Goal: Find specific page/section: Find specific page/section

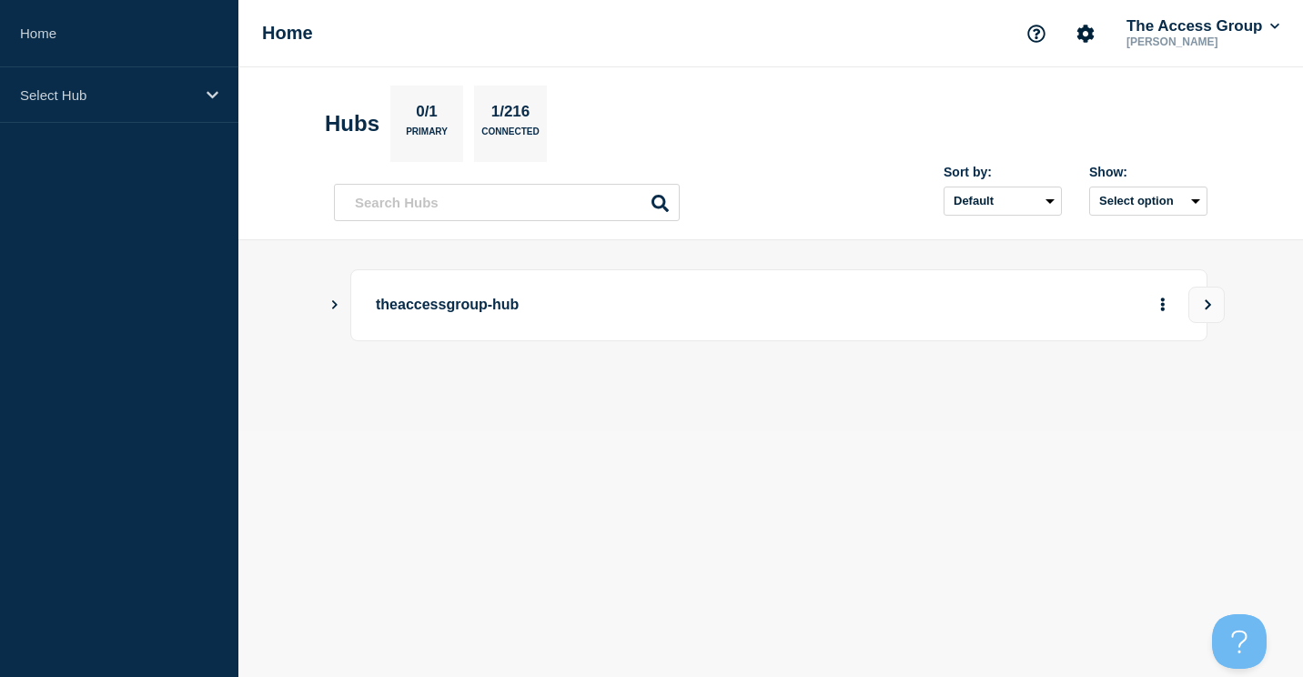
click at [408, 299] on p "theaccessgroup-hub" at bounding box center [627, 305] width 503 height 34
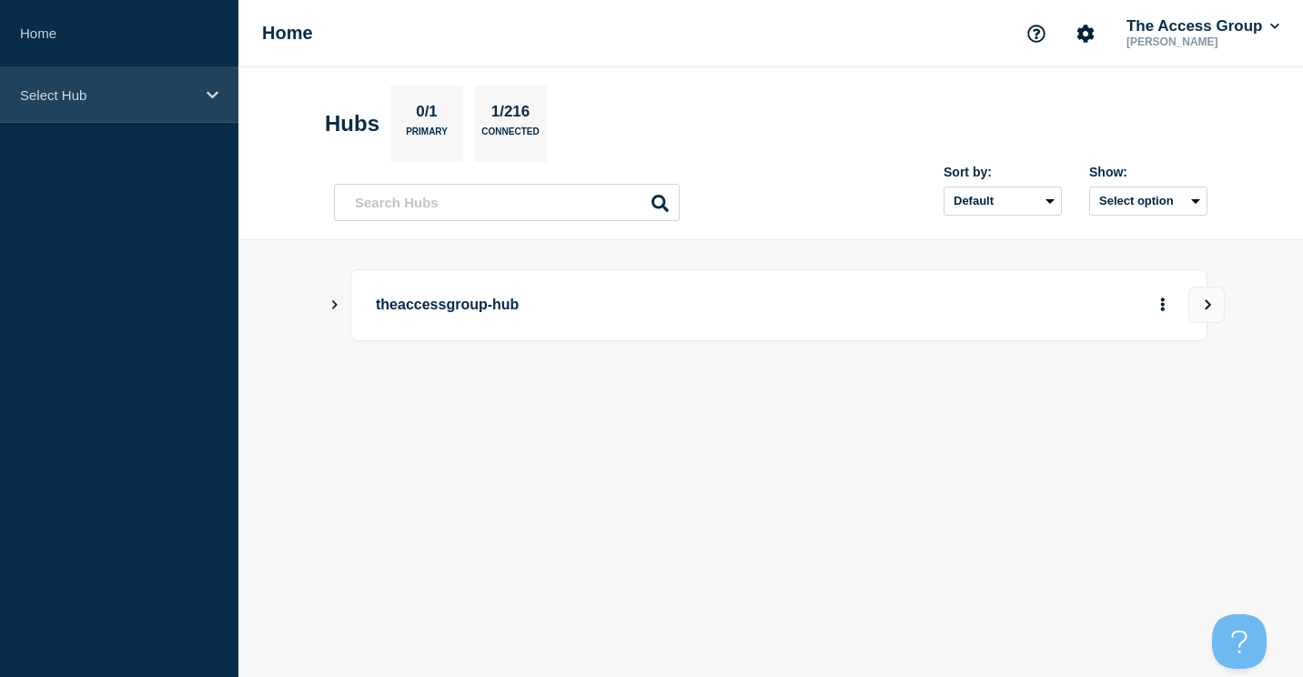
click at [72, 93] on p "Select Hub" at bounding box center [107, 94] width 175 height 15
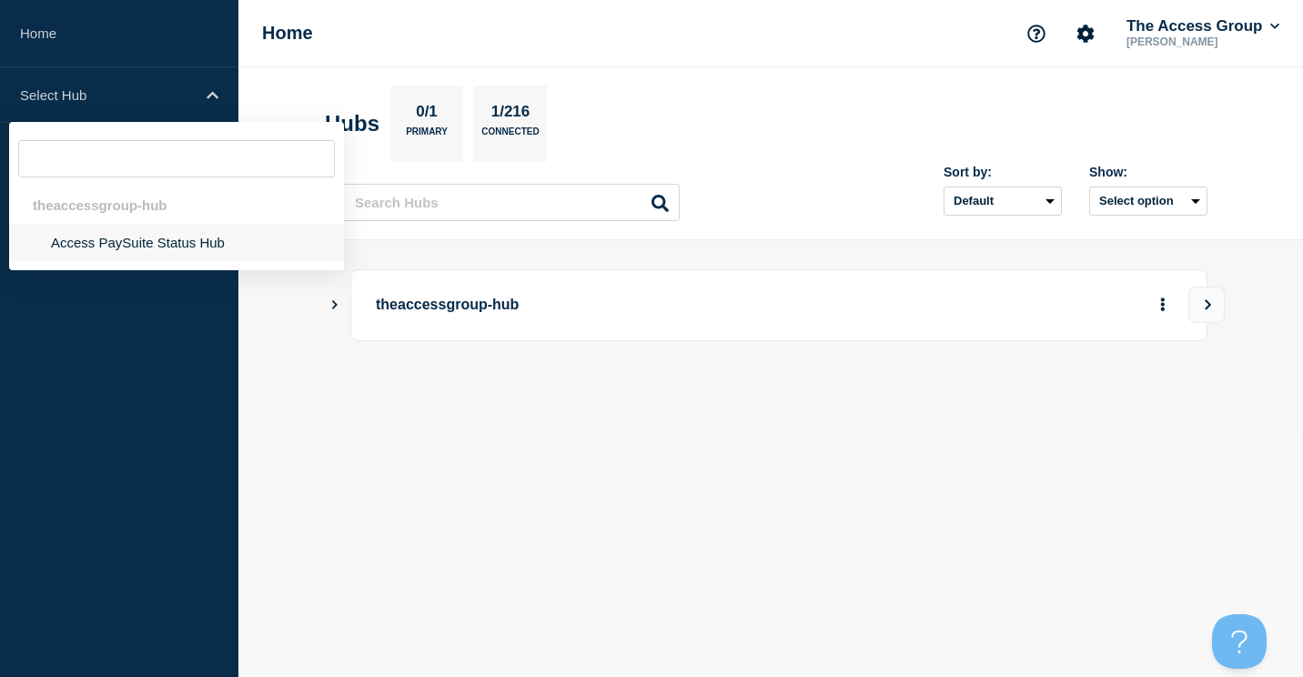
click at [114, 239] on li "Access PaySuite Status Hub" at bounding box center [176, 242] width 335 height 37
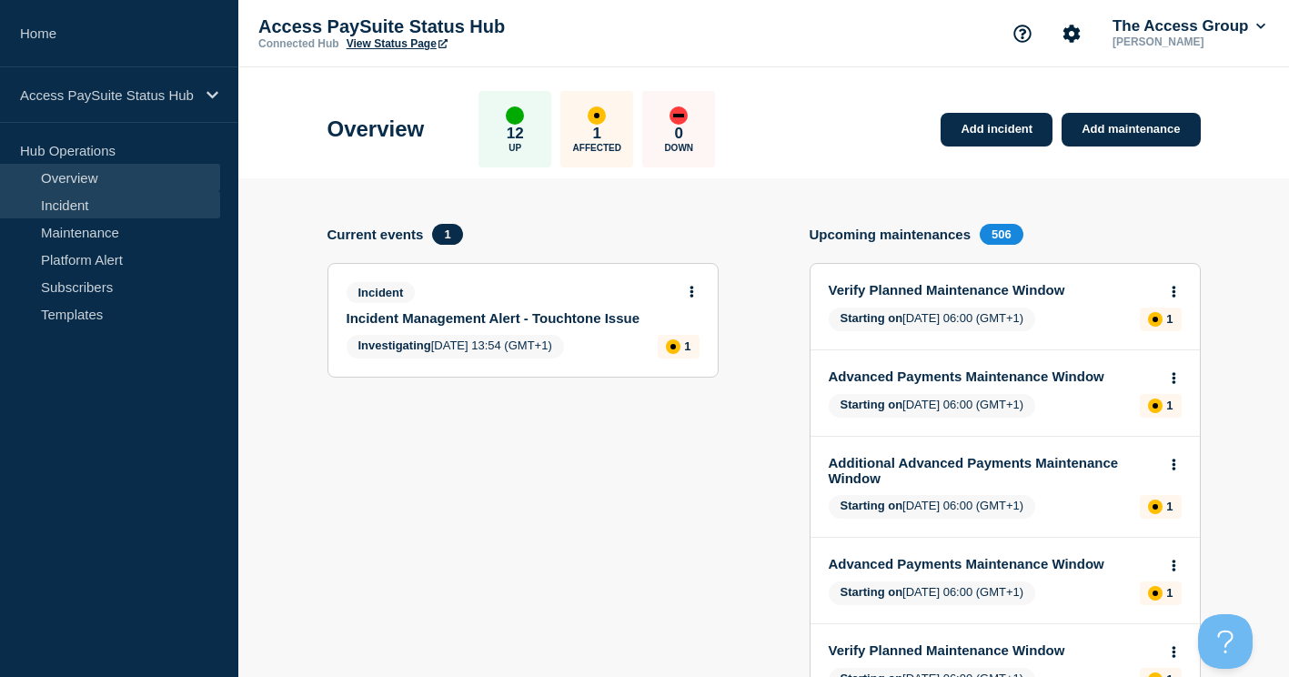
click at [77, 203] on link "Incident" at bounding box center [110, 204] width 220 height 27
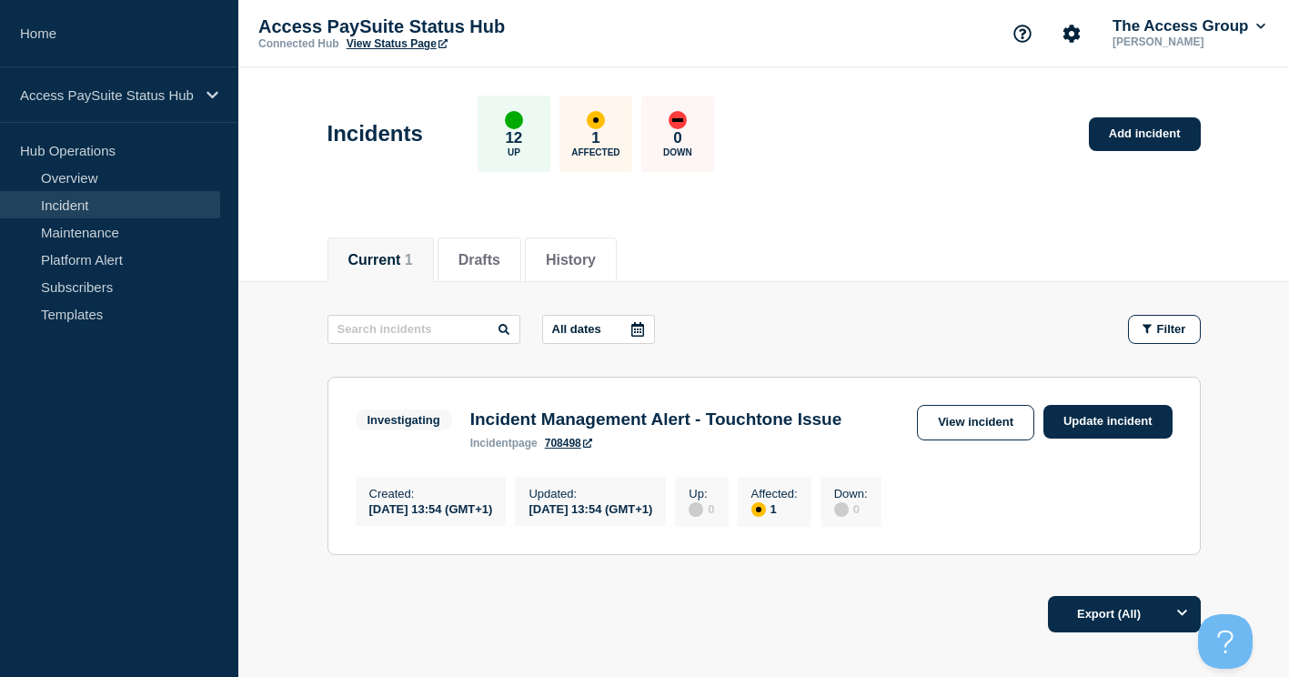
click at [884, 155] on div "Incidents 12 Up 1 Affected 0 Down Add incident" at bounding box center [764, 127] width 914 height 111
click at [78, 317] on link "Templates" at bounding box center [110, 313] width 220 height 27
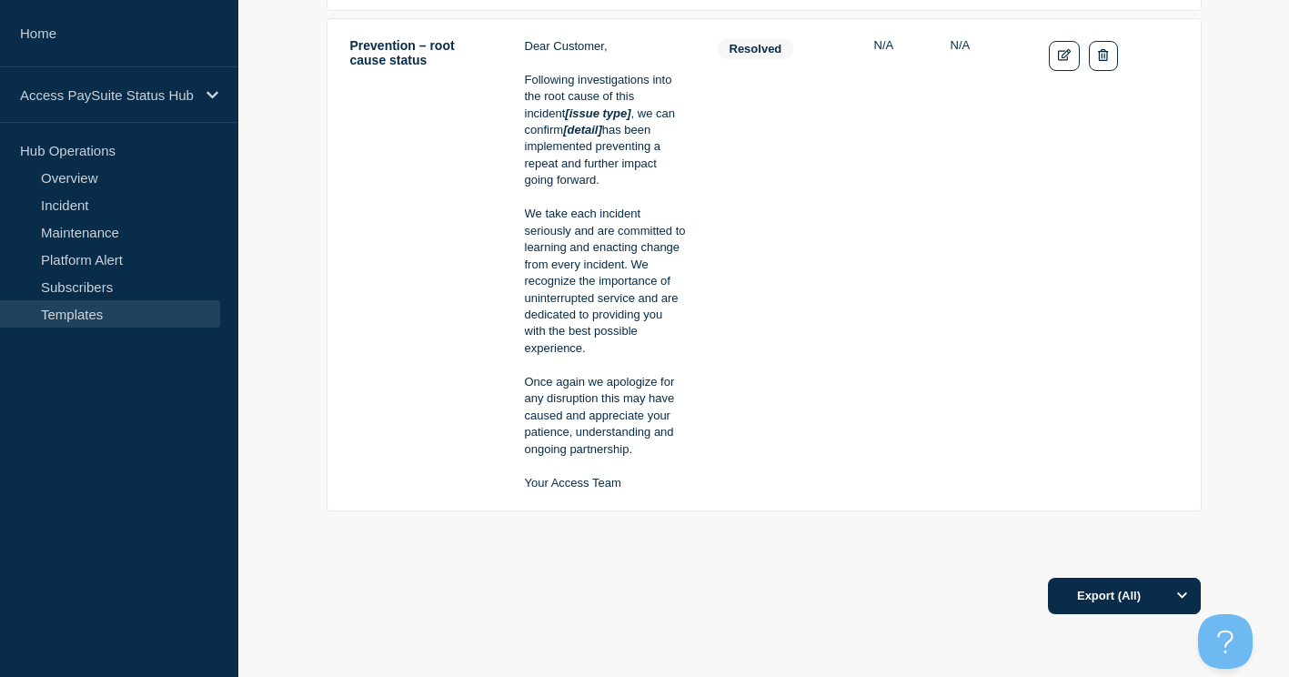
scroll to position [3006, 0]
